Goal: Transaction & Acquisition: Purchase product/service

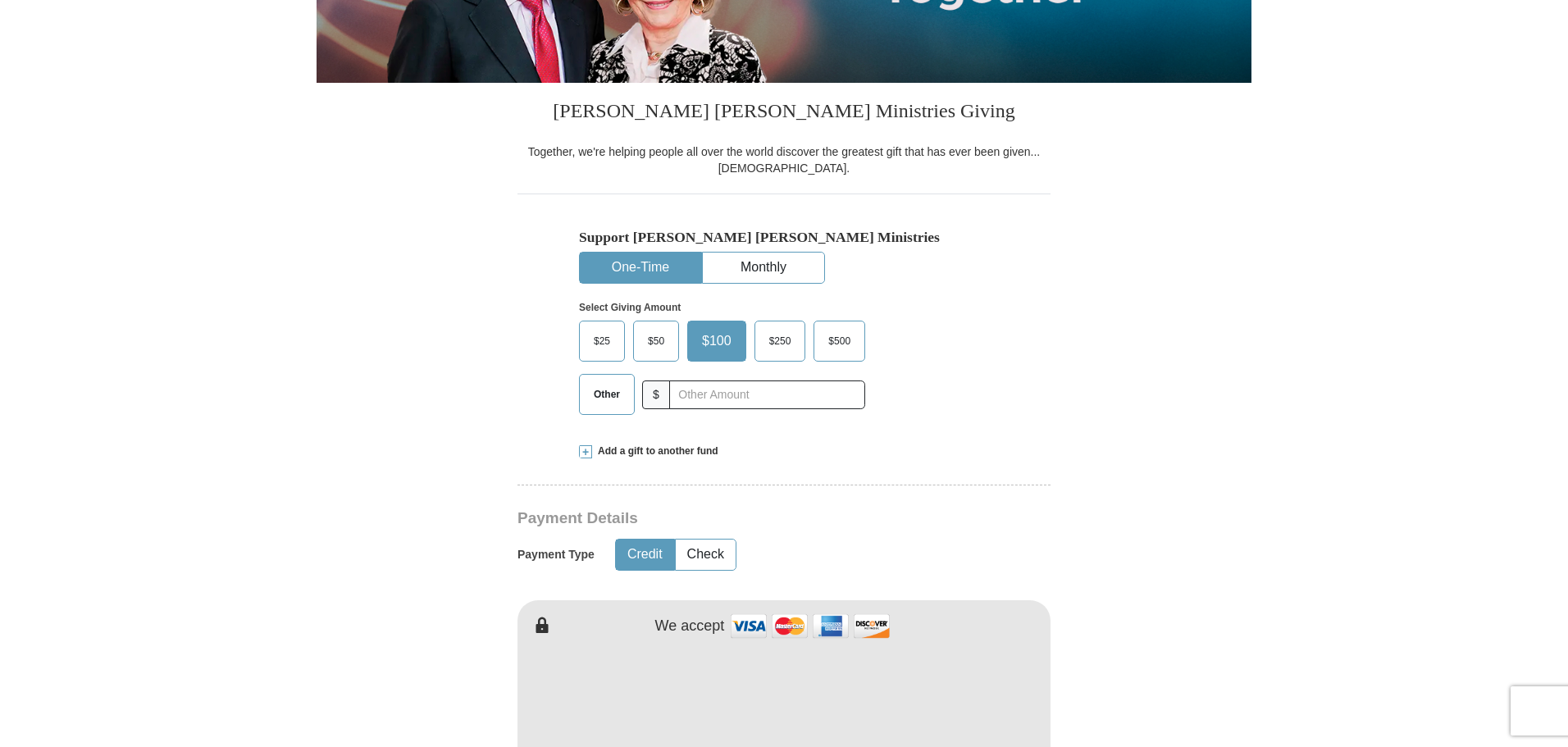
scroll to position [410, 0]
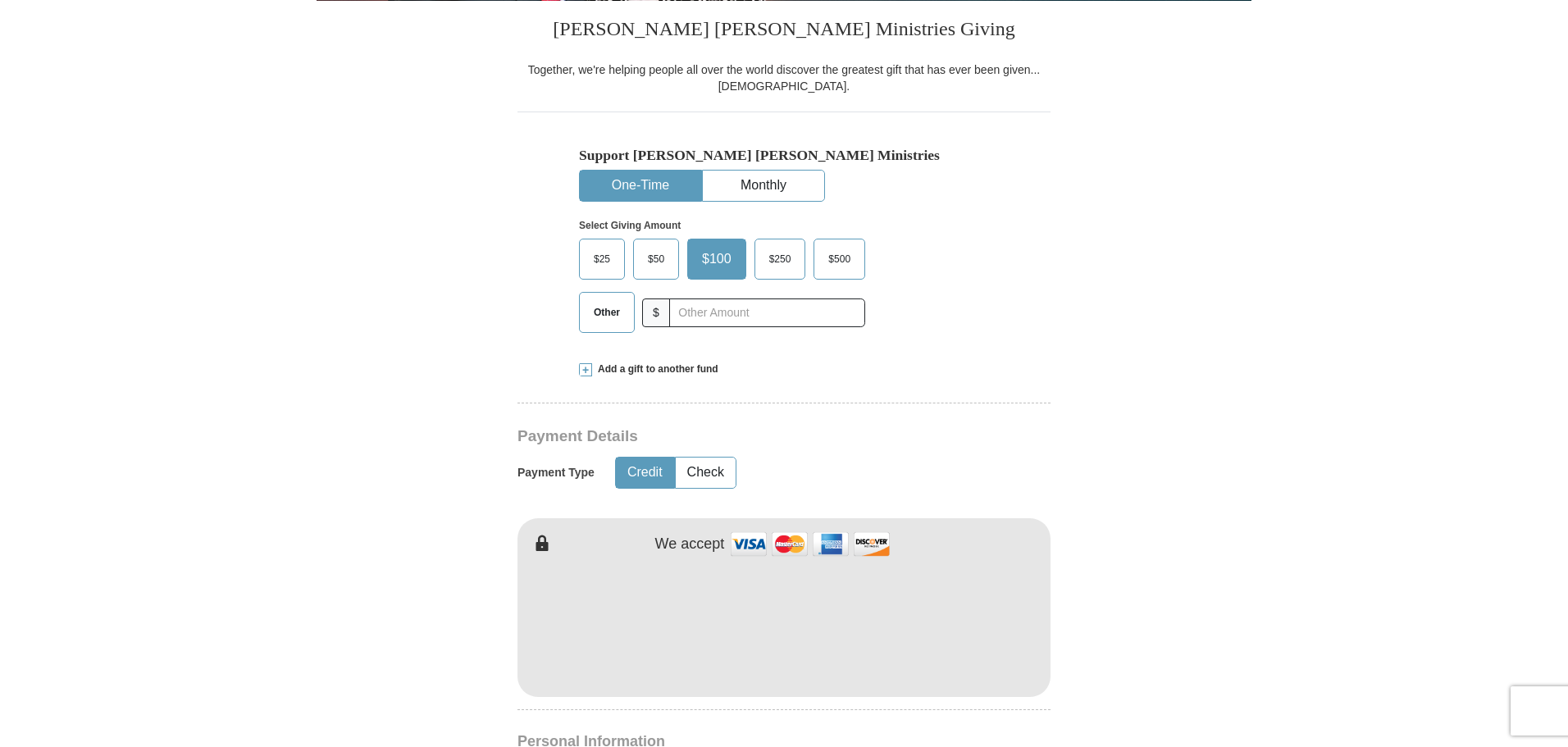
click at [844, 259] on span "$500" at bounding box center [839, 260] width 39 height 25
click at [820, 256] on span "$500" at bounding box center [839, 260] width 39 height 25
click at [0, 0] on input "$500" at bounding box center [0, 0] width 0 height 0
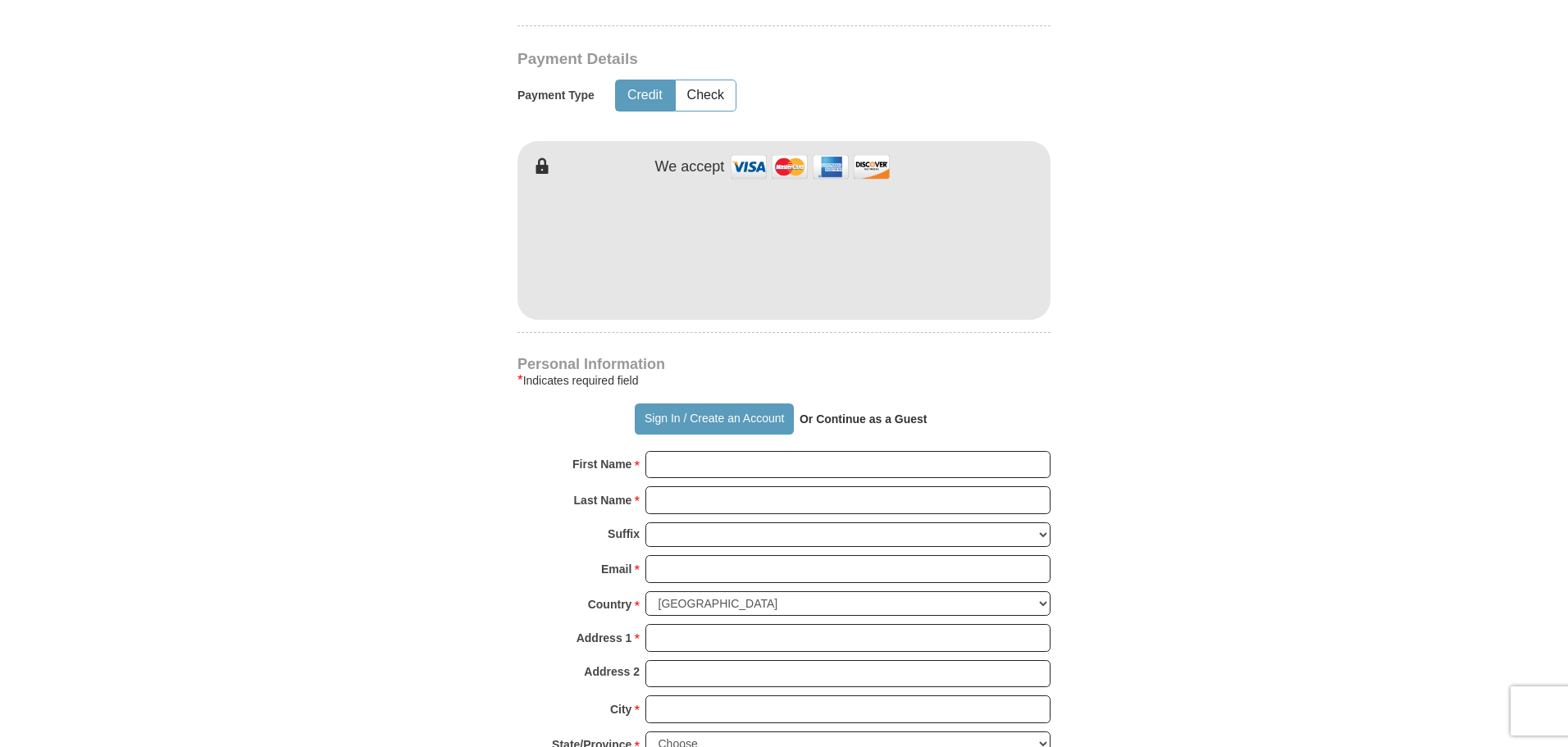
scroll to position [820, 0]
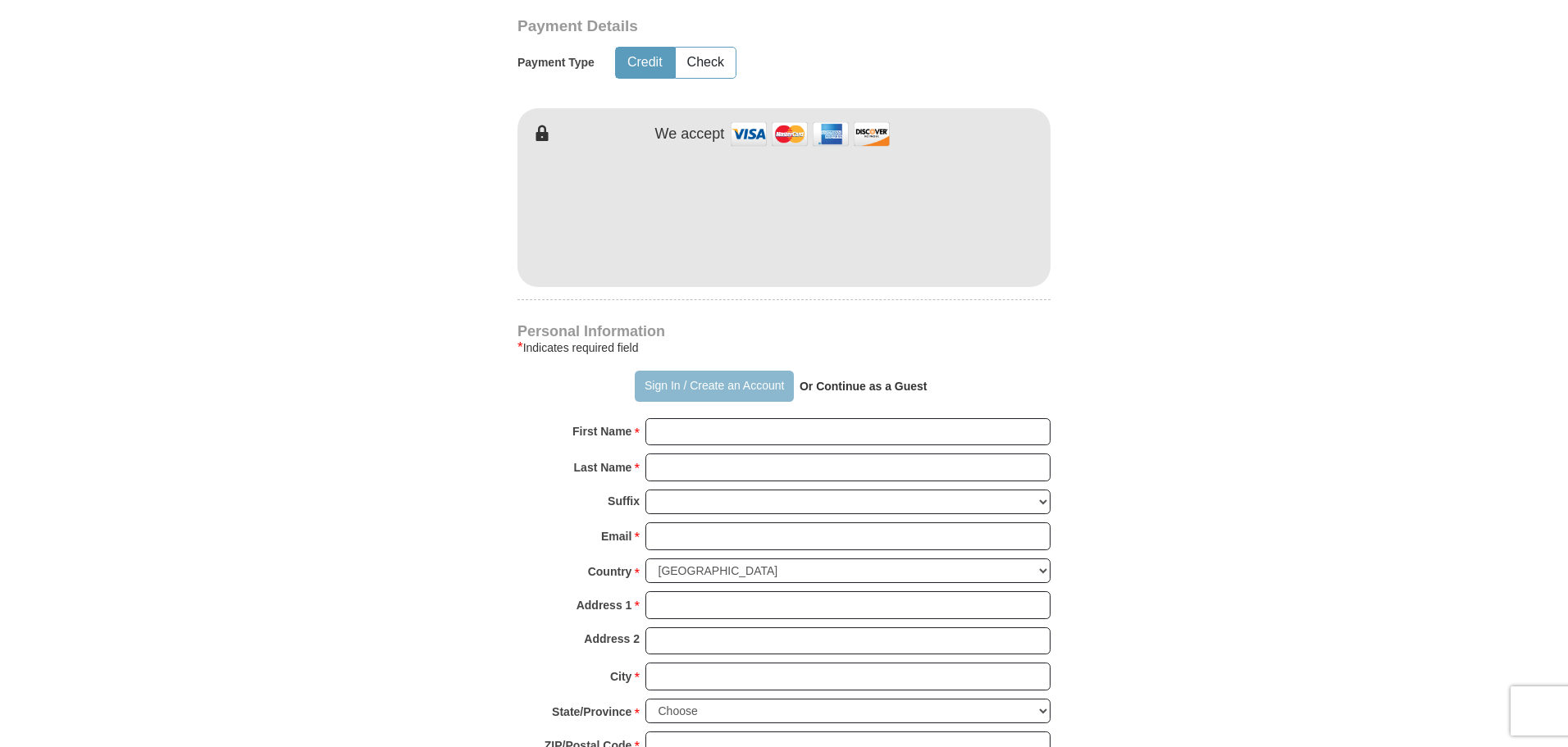
click at [672, 384] on button "Sign In / Create an Account" at bounding box center [714, 385] width 158 height 31
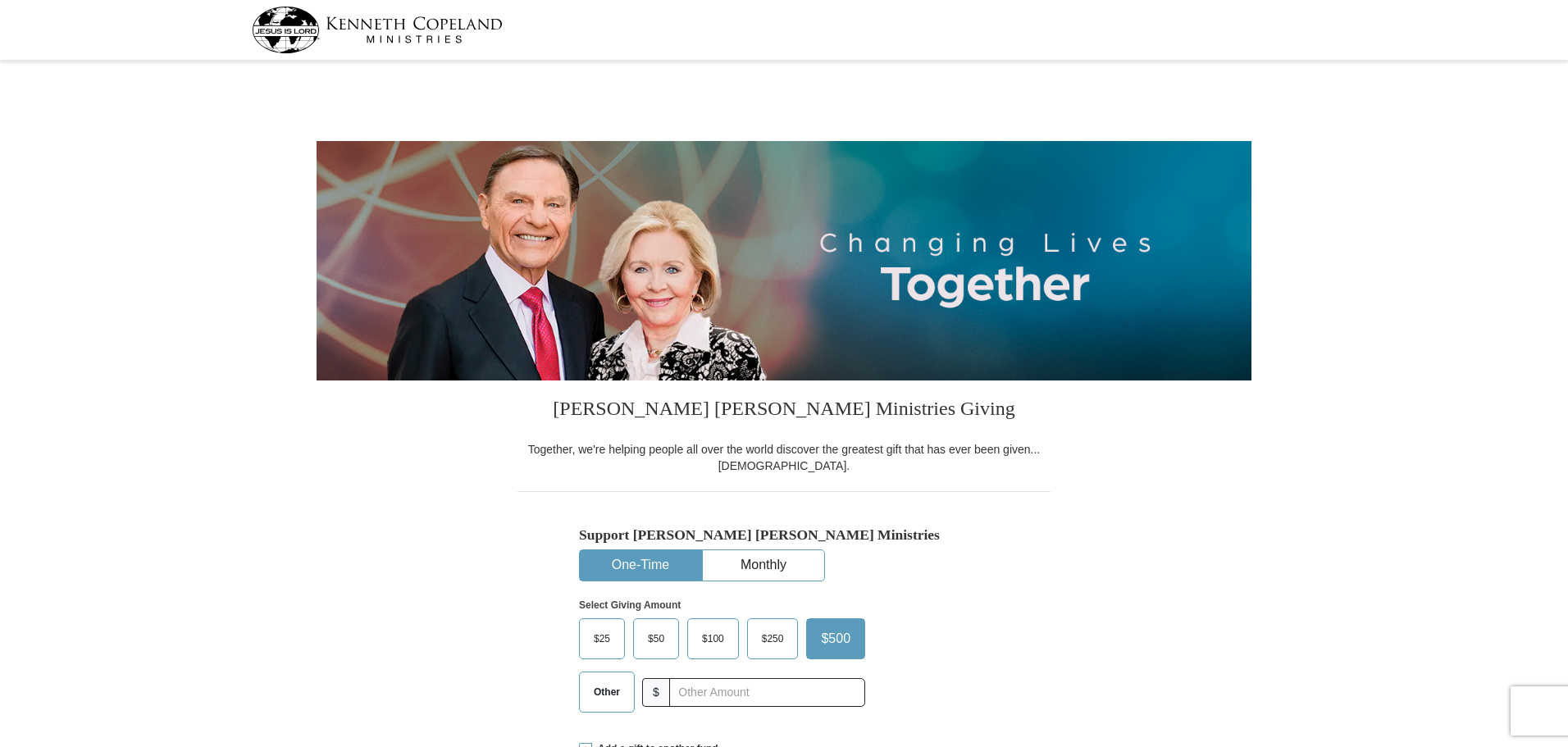
select select "FL"
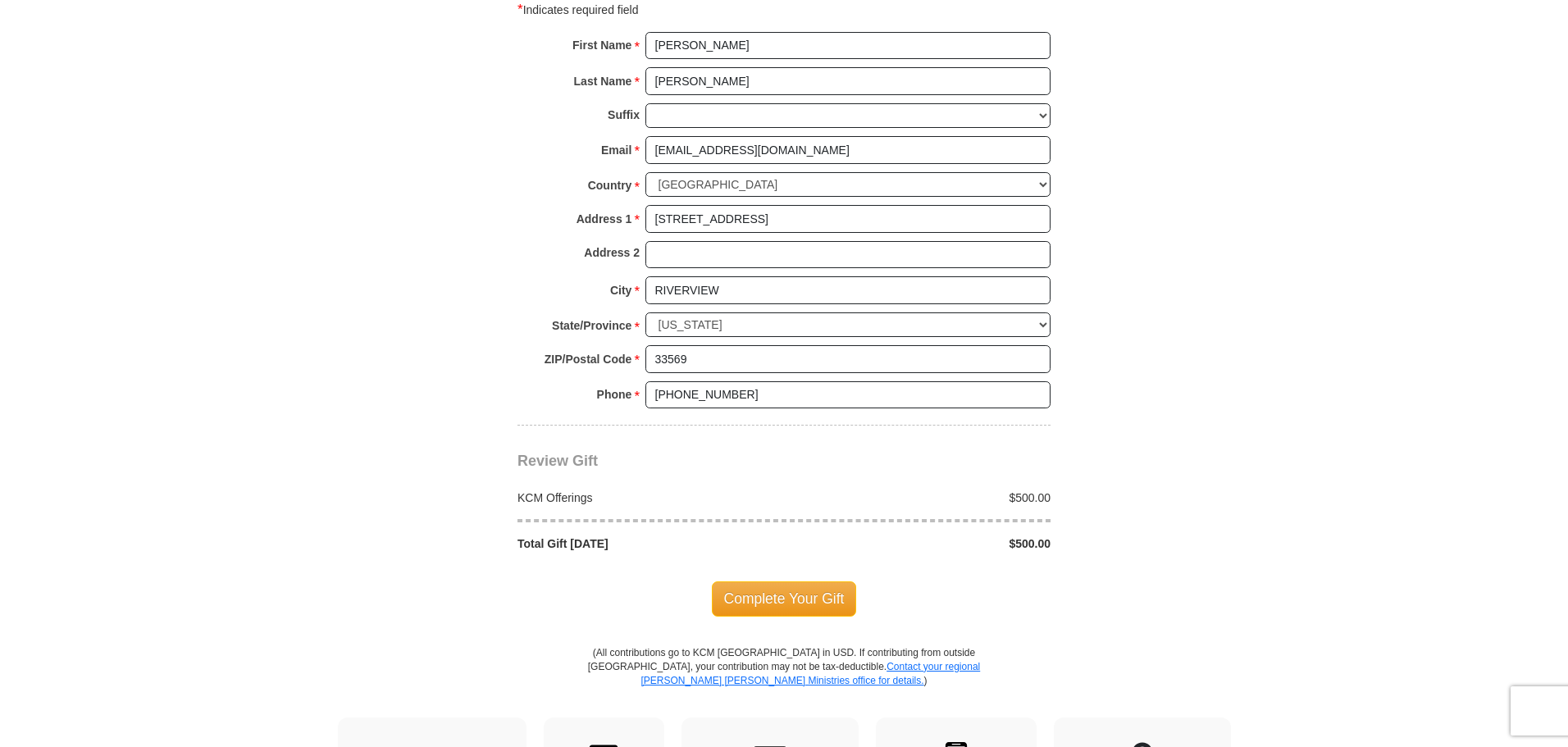
scroll to position [1148, 0]
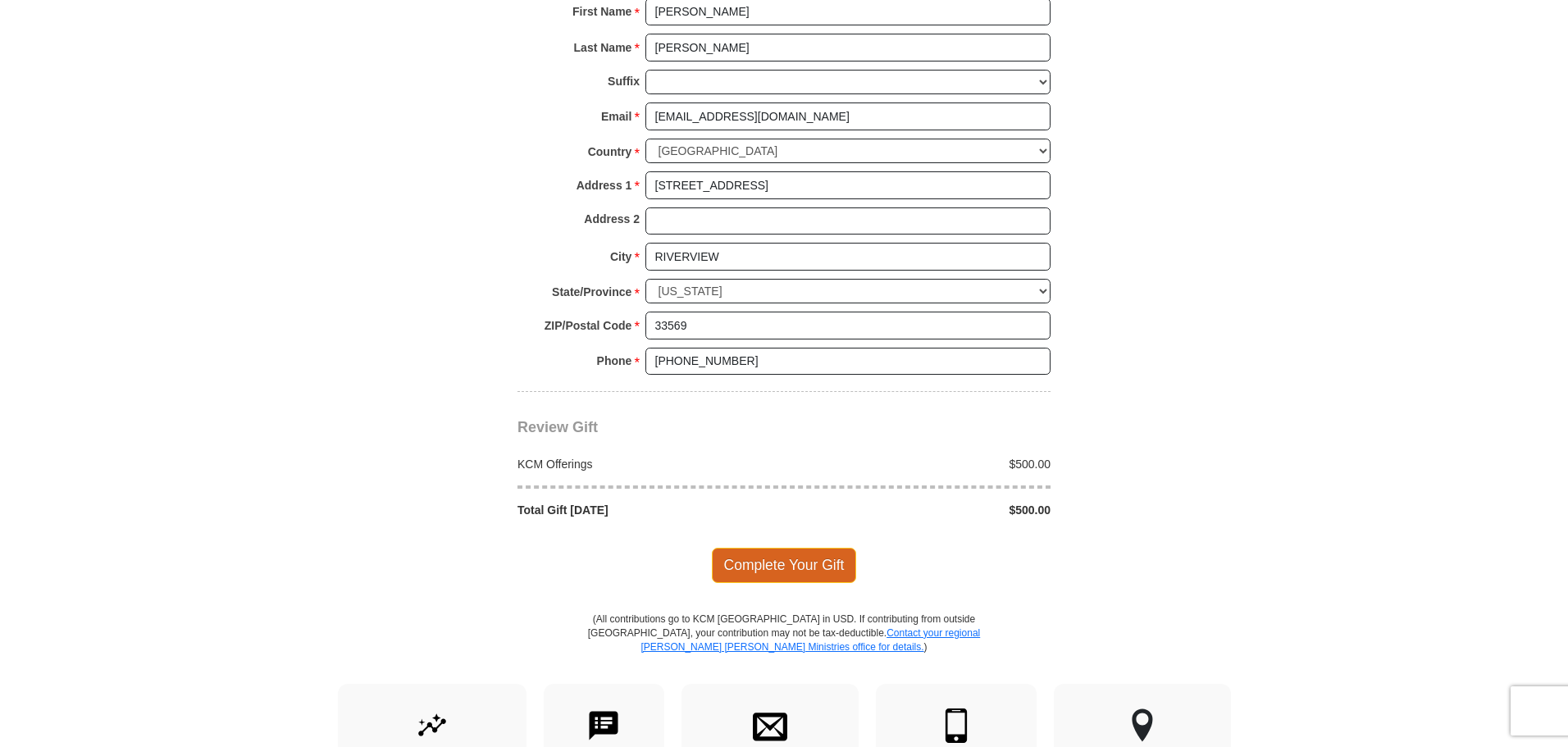
click at [785, 565] on span "Complete Your Gift" at bounding box center [784, 565] width 145 height 34
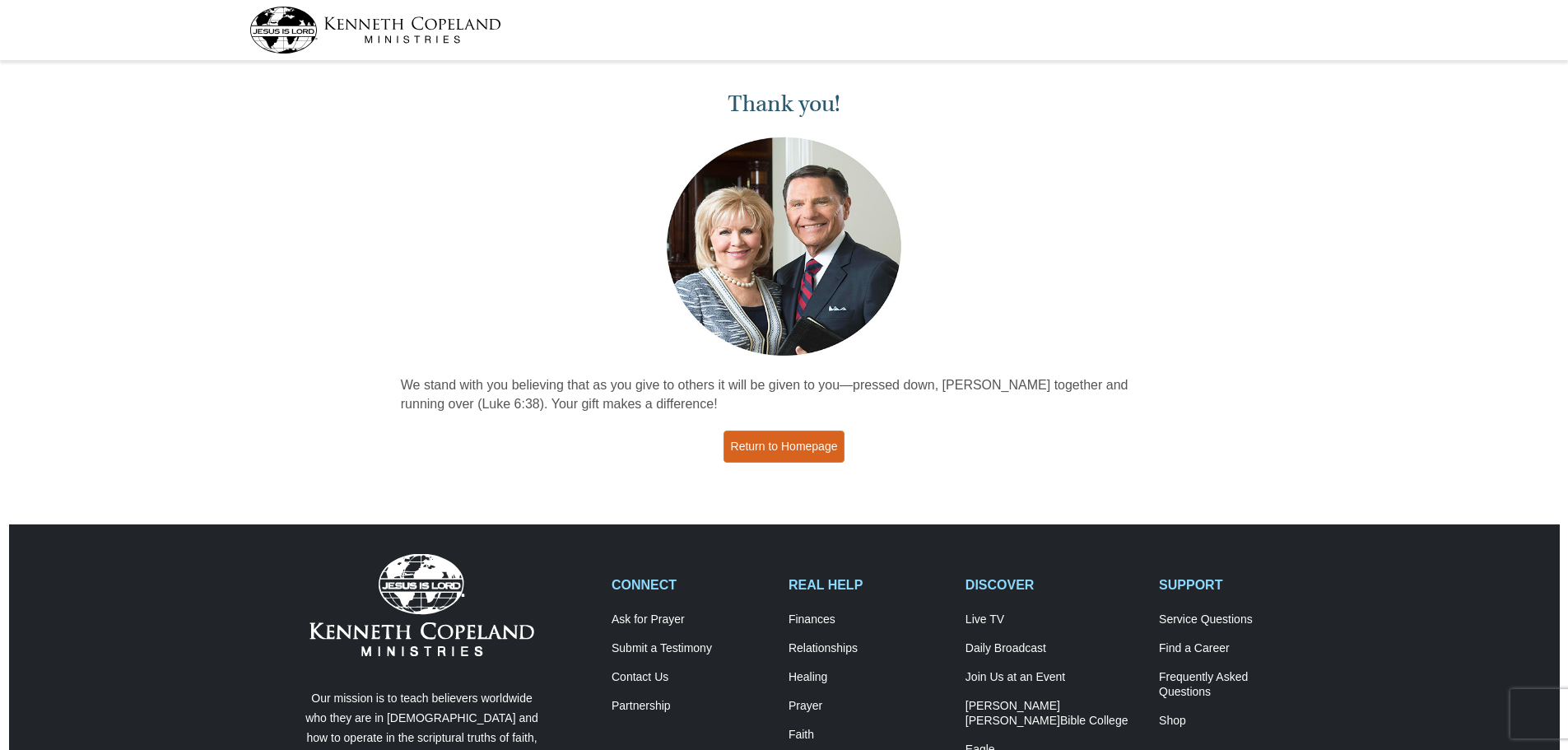
click at [797, 457] on link "Return to Homepage" at bounding box center [785, 447] width 122 height 32
